Goal: Communication & Community: Answer question/provide support

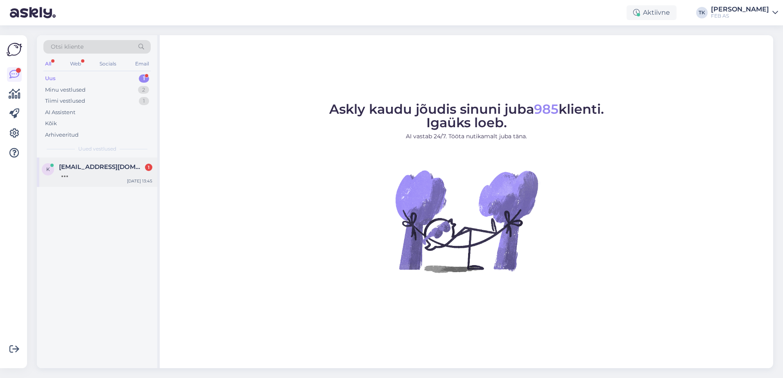
click at [107, 170] on span "[EMAIL_ADDRESS][DOMAIN_NAME]" at bounding box center [101, 166] width 85 height 7
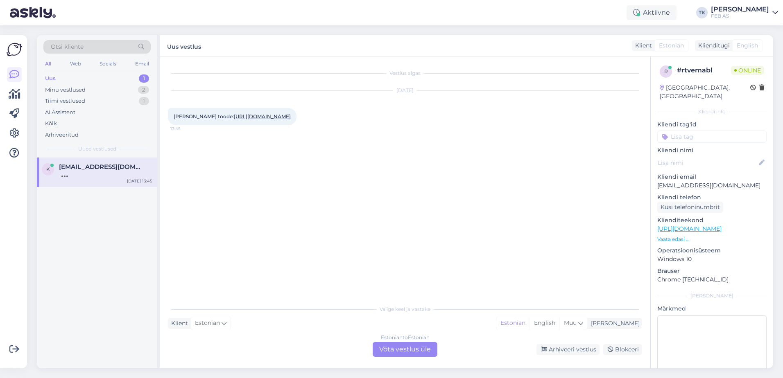
click at [407, 349] on div "Estonian to Estonian Võta vestlus üle" at bounding box center [405, 349] width 65 height 15
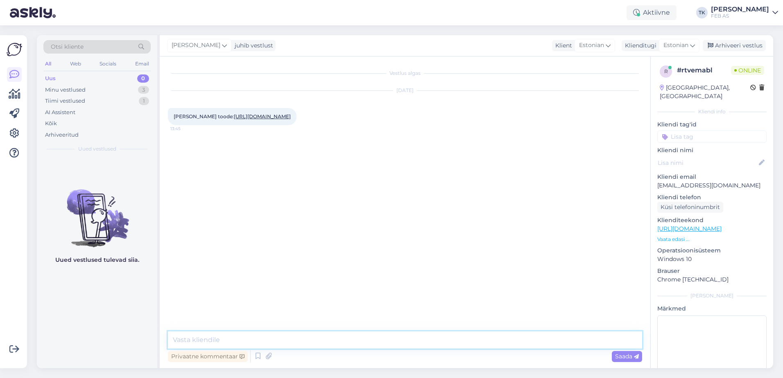
click at [221, 337] on textarea at bounding box center [405, 340] width 474 height 17
type textarea "Tere! Kuidas saame teid aidata?"
click at [259, 120] on link "[URL][DOMAIN_NAME]" at bounding box center [262, 116] width 57 height 6
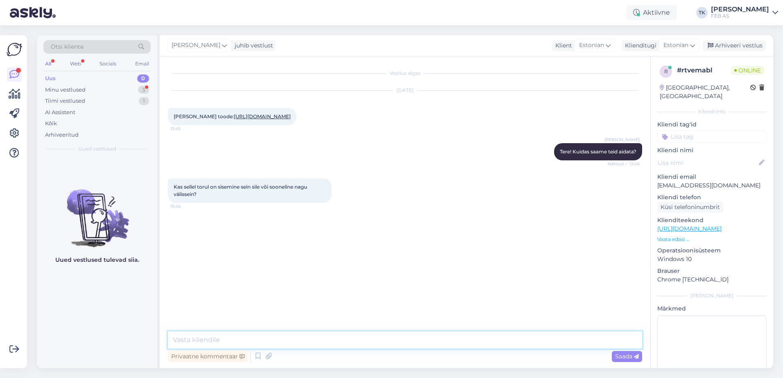
click at [256, 337] on textarea at bounding box center [405, 340] width 474 height 17
type textarea "[PERSON_NAME]"
click at [350, 333] on textarea at bounding box center [405, 340] width 474 height 17
type textarea "sisesein on sile"
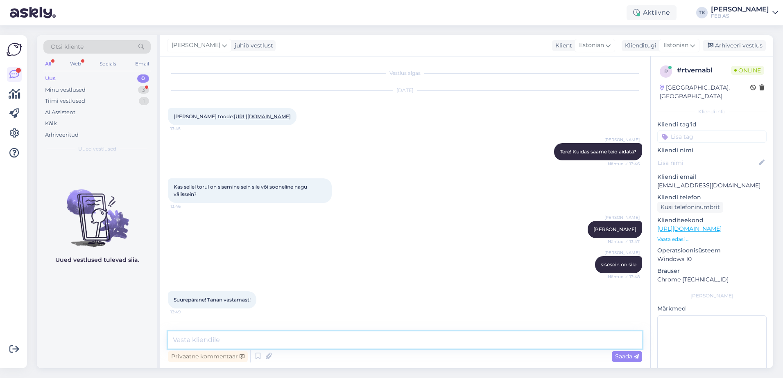
scroll to position [8, 0]
click at [307, 344] on textarea at bounding box center [405, 340] width 474 height 17
type textarea "Kas saame teid veel kuidagi aidata?"
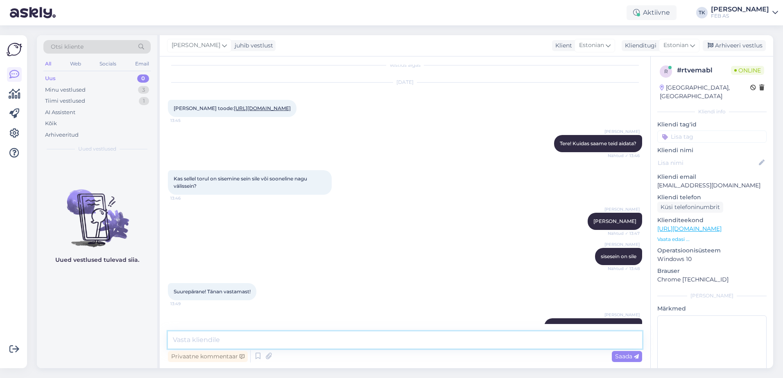
scroll to position [43, 0]
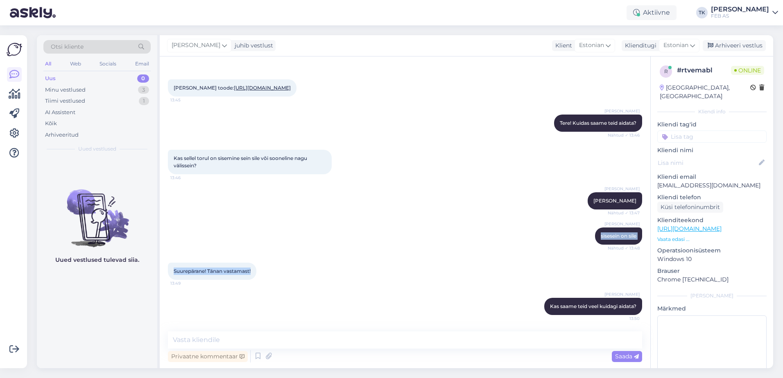
click at [304, 254] on div "Vestlus algas [DATE] Tere Huvitab toode: [URL][DOMAIN_NAME] 13:45 Triinu [PERSO…" at bounding box center [408, 195] width 481 height 260
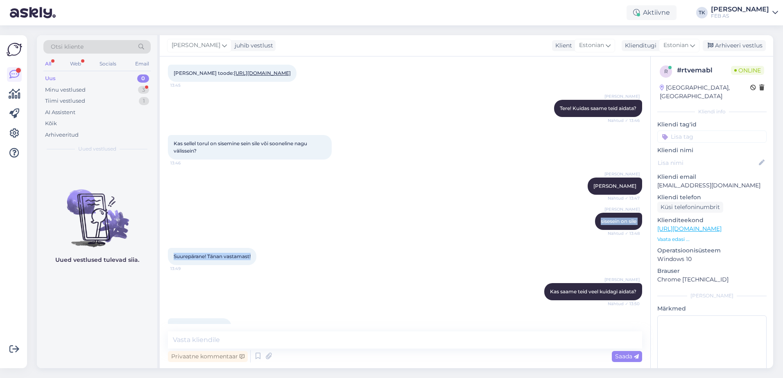
scroll to position [79, 0]
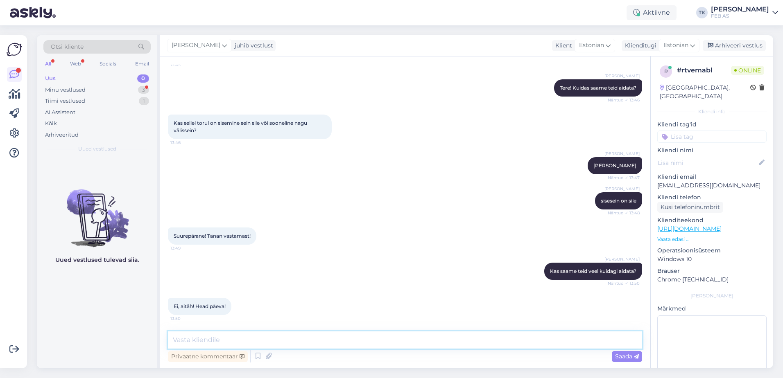
click at [290, 343] on textarea at bounding box center [405, 340] width 474 height 17
type textarea "Teile ka!"
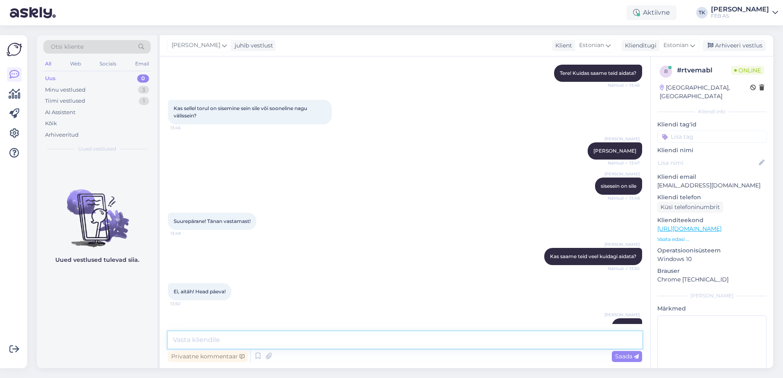
scroll to position [114, 0]
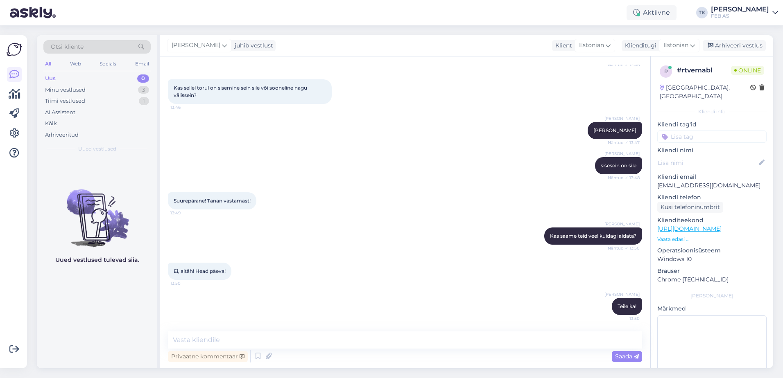
click at [339, 254] on div "Vestlus algas [DATE] Tere Huvitab toode: [URL][DOMAIN_NAME] 13:45 Triinu [PERSO…" at bounding box center [408, 195] width 481 height 260
